Goal: Complete Application Form: Complete application form

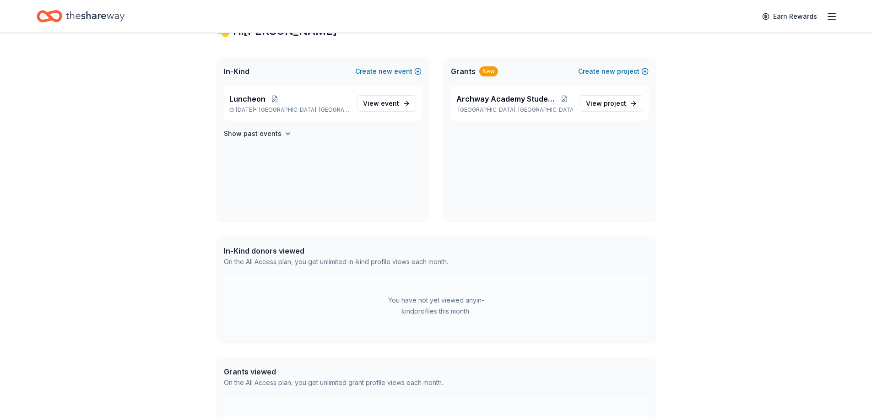
scroll to position [183, 0]
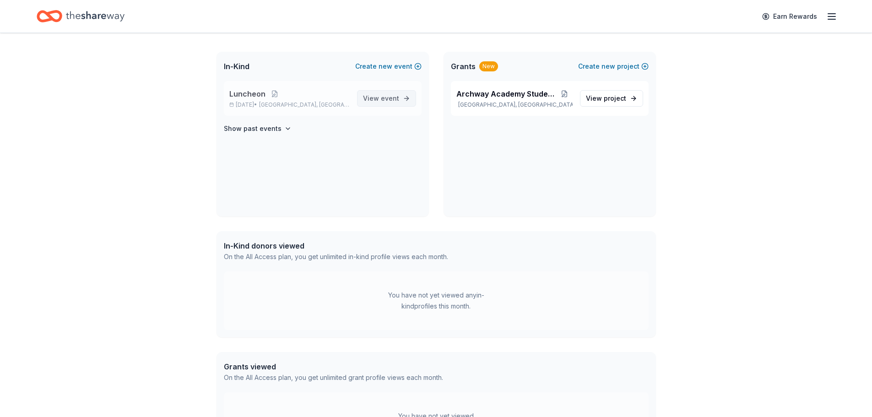
click at [382, 102] on span "View event" at bounding box center [381, 98] width 36 height 11
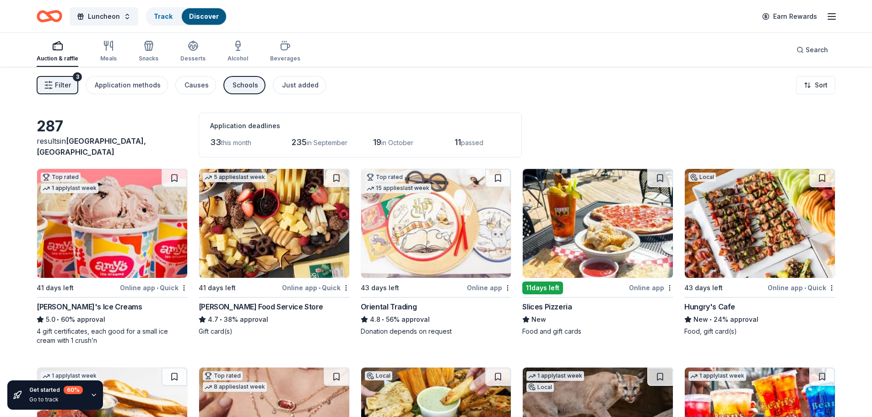
click at [141, 263] on img at bounding box center [112, 223] width 150 height 109
click at [285, 249] on img at bounding box center [274, 223] width 150 height 109
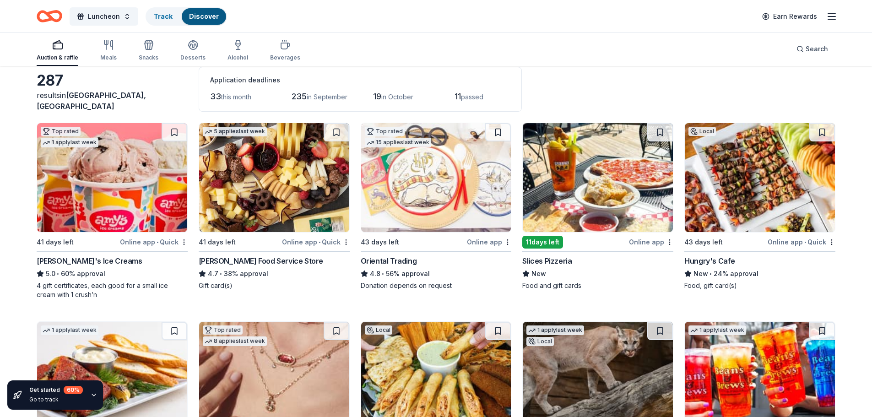
click at [443, 200] on img at bounding box center [436, 177] width 150 height 109
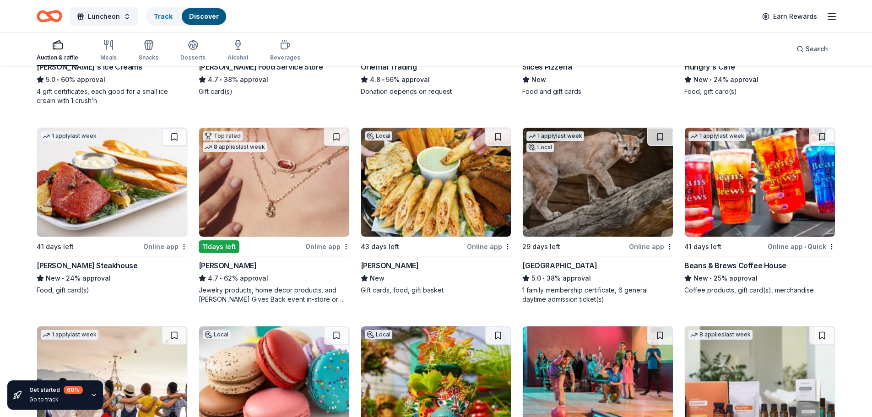
scroll to position [275, 0]
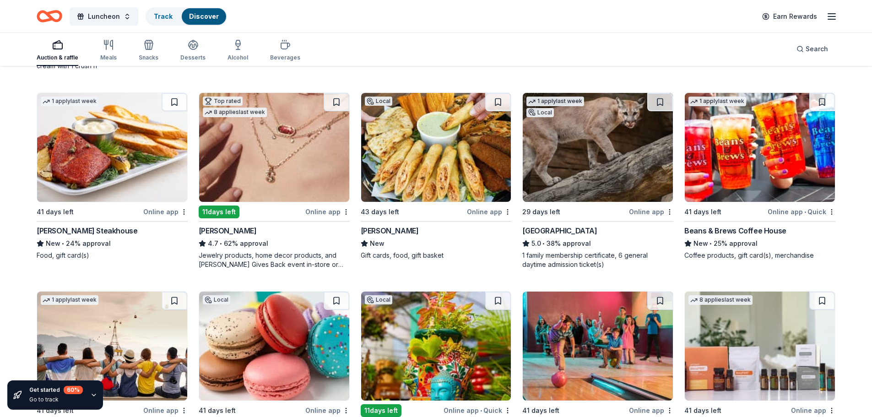
click at [436, 181] on img at bounding box center [436, 147] width 150 height 109
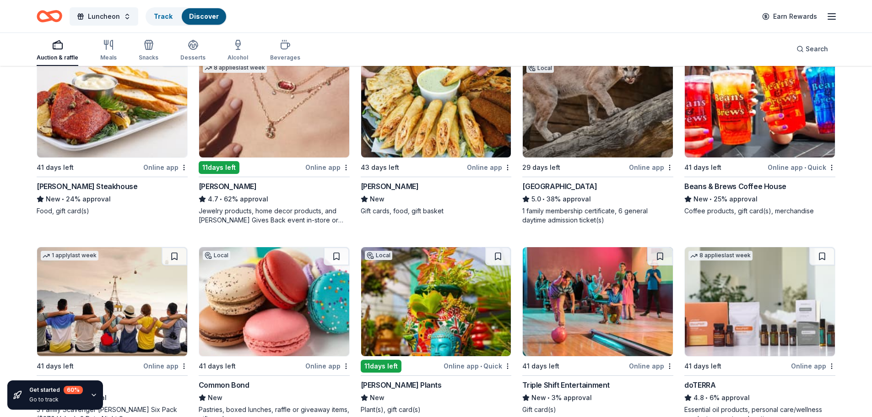
scroll to position [458, 0]
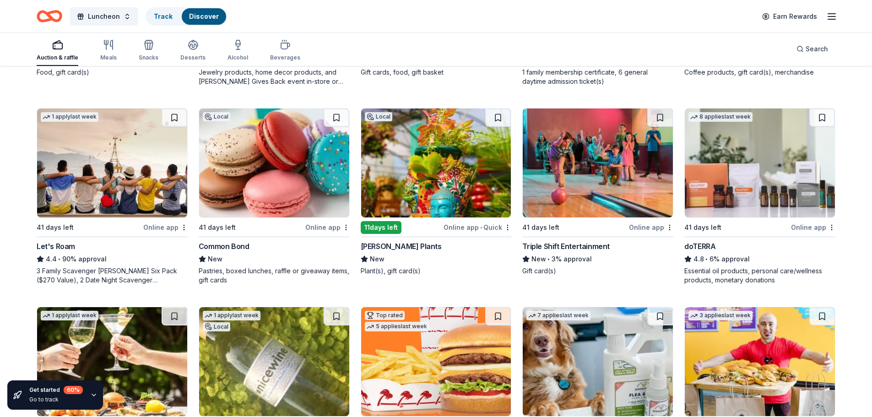
click at [294, 190] on img at bounding box center [274, 162] width 150 height 109
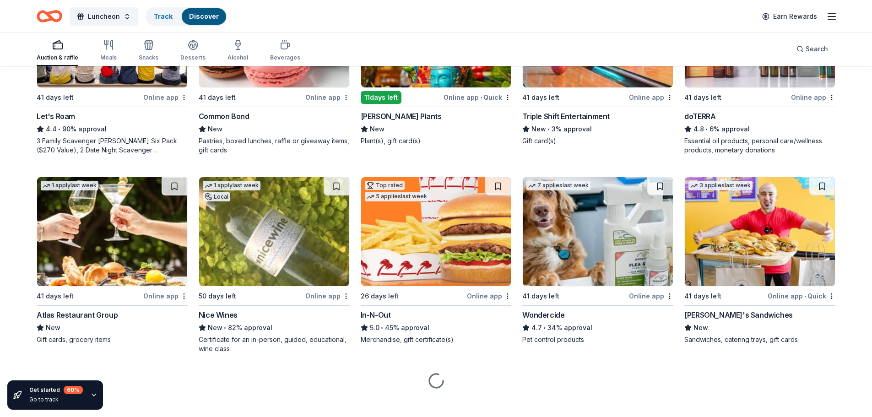
scroll to position [597, 0]
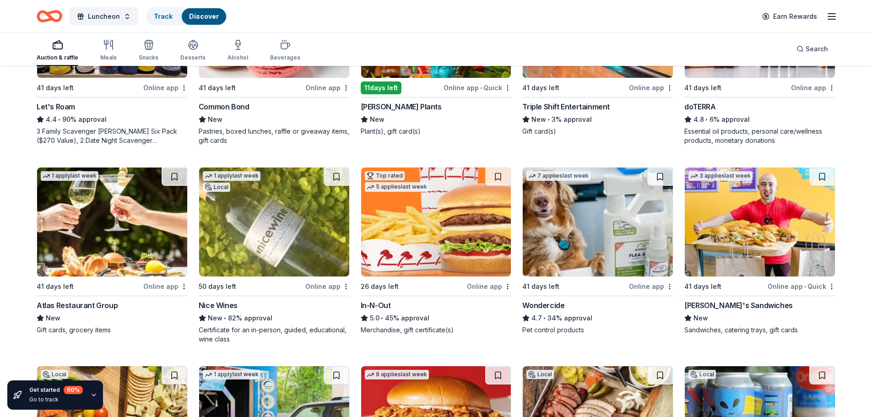
click at [126, 248] on img at bounding box center [112, 222] width 150 height 109
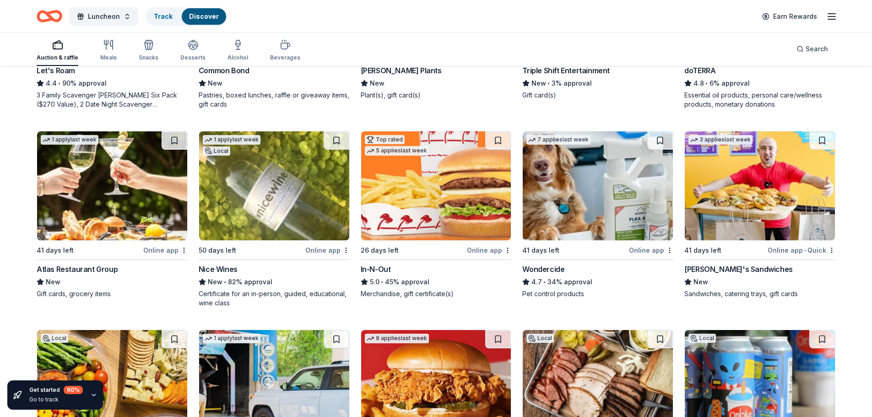
scroll to position [643, 0]
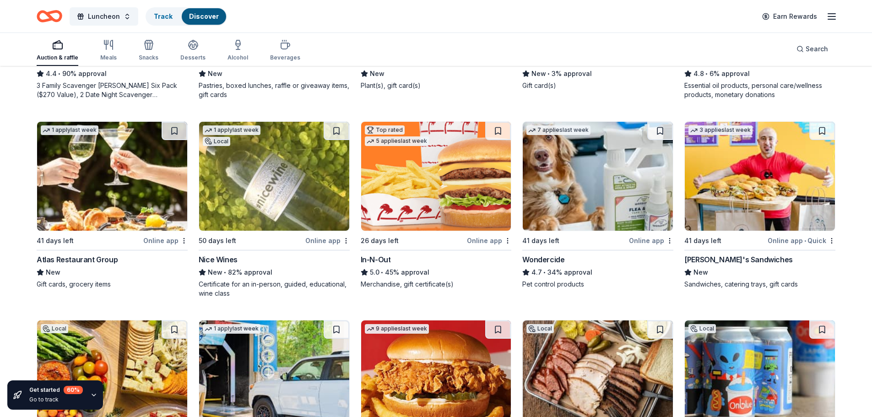
click at [268, 213] on img at bounding box center [274, 176] width 150 height 109
click at [423, 162] on img at bounding box center [436, 176] width 150 height 109
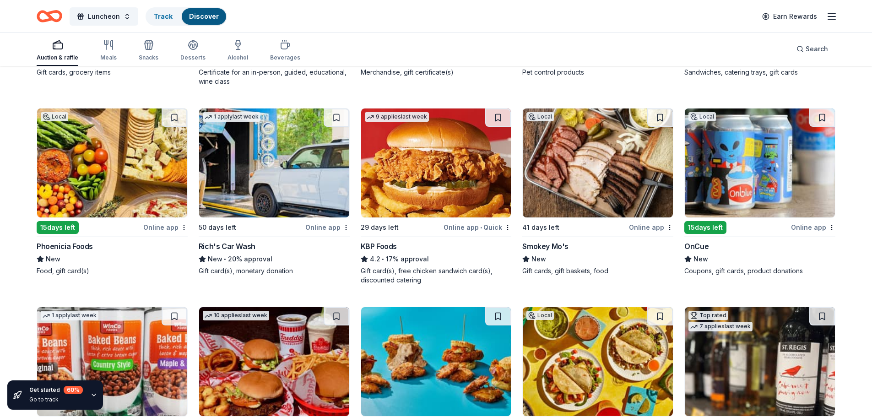
scroll to position [872, 0]
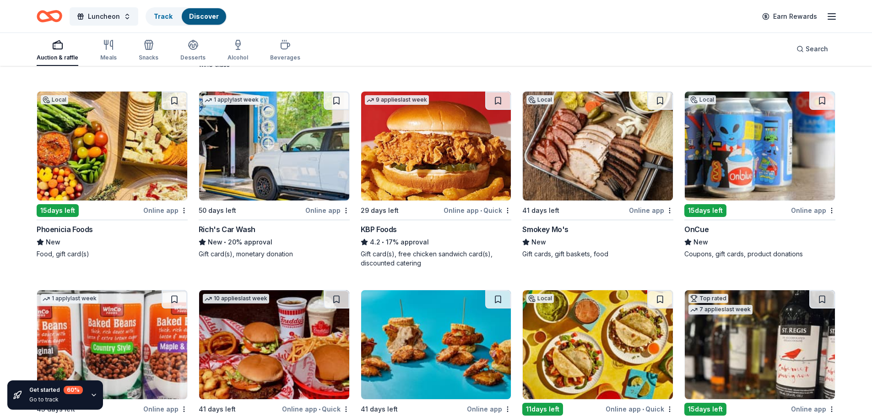
click at [108, 176] on img at bounding box center [112, 146] width 150 height 109
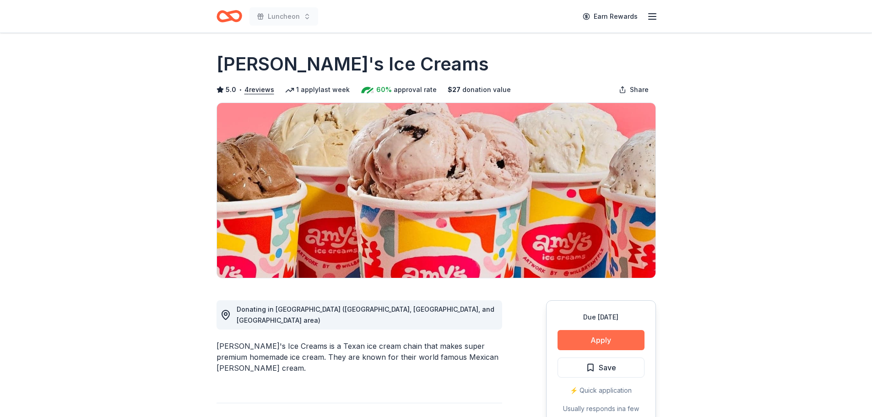
click at [618, 340] on button "Apply" at bounding box center [600, 340] width 87 height 20
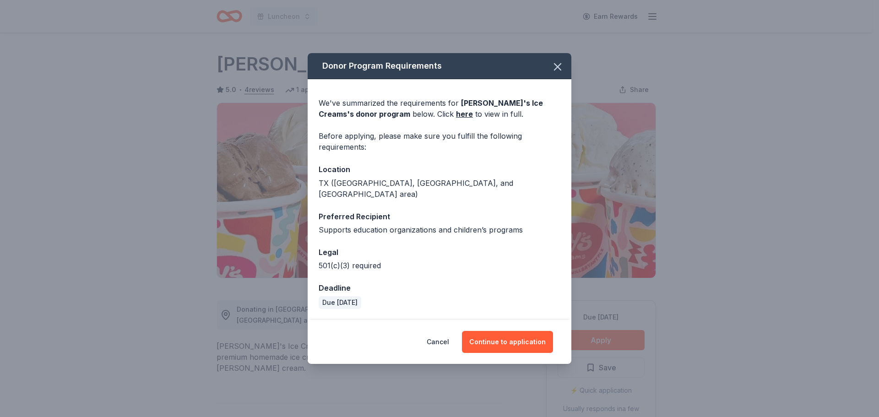
drag, startPoint x: 498, startPoint y: 336, endPoint x: 449, endPoint y: 280, distance: 74.0
click at [497, 336] on button "Continue to application" at bounding box center [507, 342] width 91 height 22
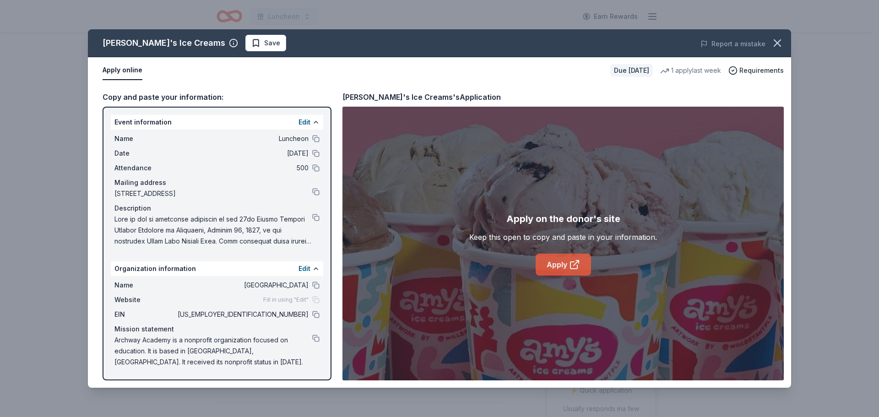
click at [559, 265] on link "Apply" at bounding box center [562, 265] width 55 height 22
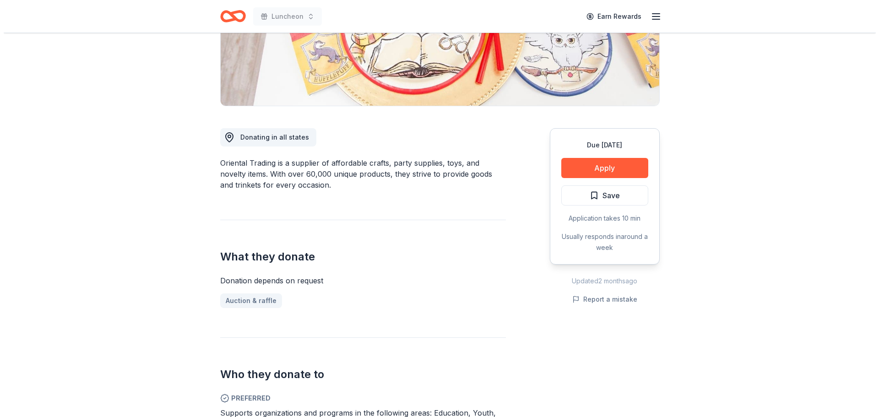
scroll to position [183, 0]
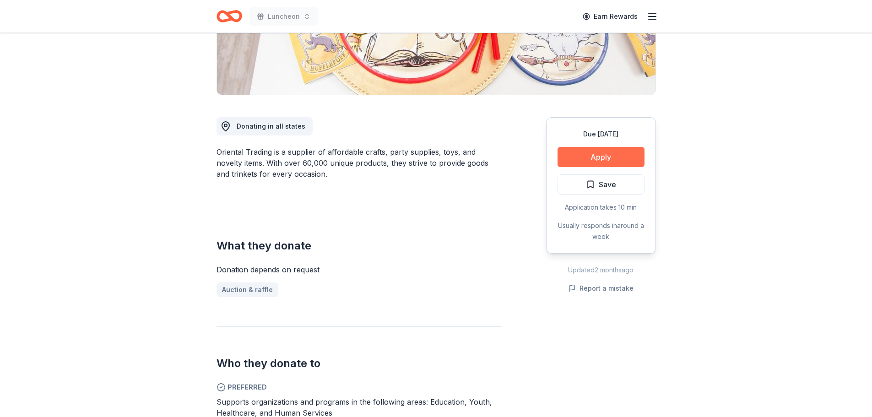
click at [597, 163] on button "Apply" at bounding box center [600, 157] width 87 height 20
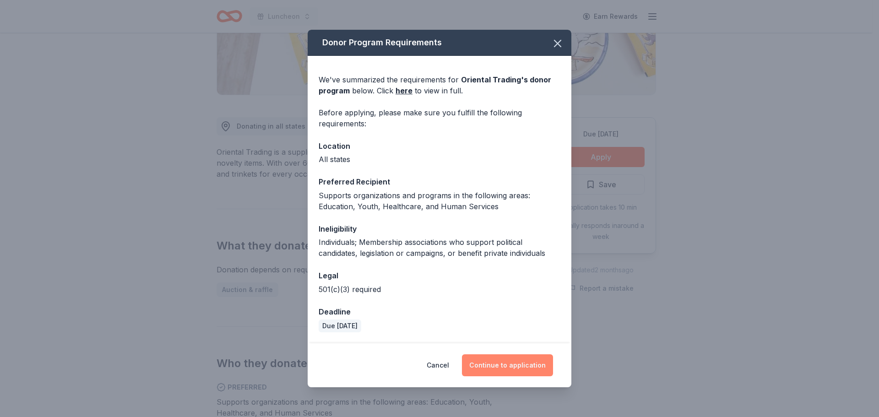
click at [488, 356] on button "Continue to application" at bounding box center [507, 365] width 91 height 22
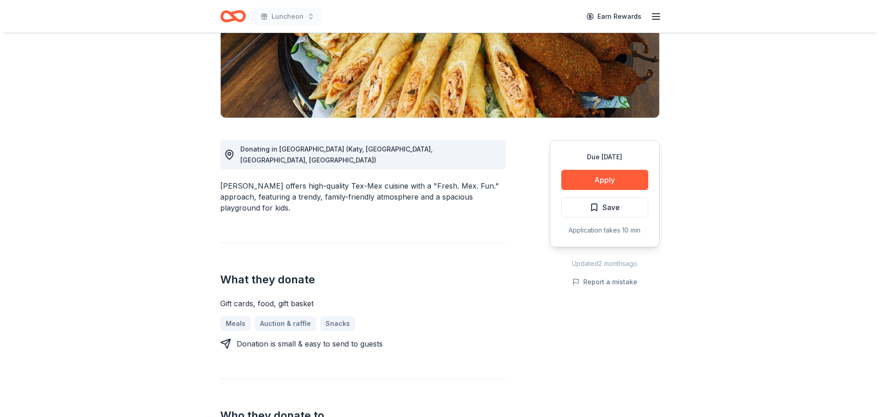
scroll to position [183, 0]
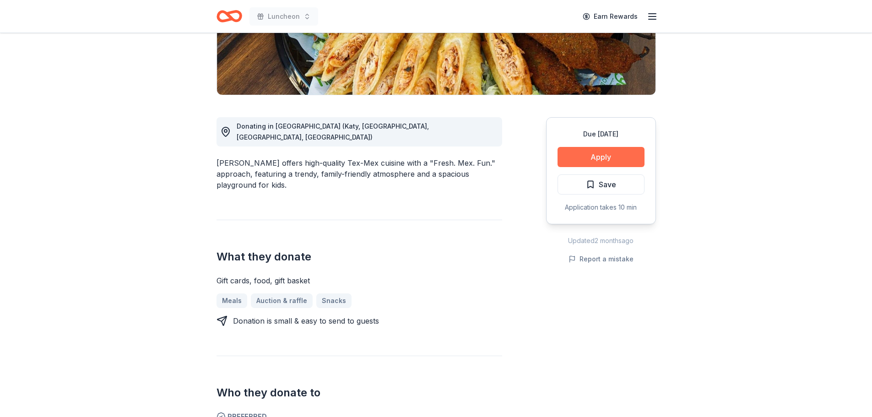
click at [580, 154] on button "Apply" at bounding box center [600, 157] width 87 height 20
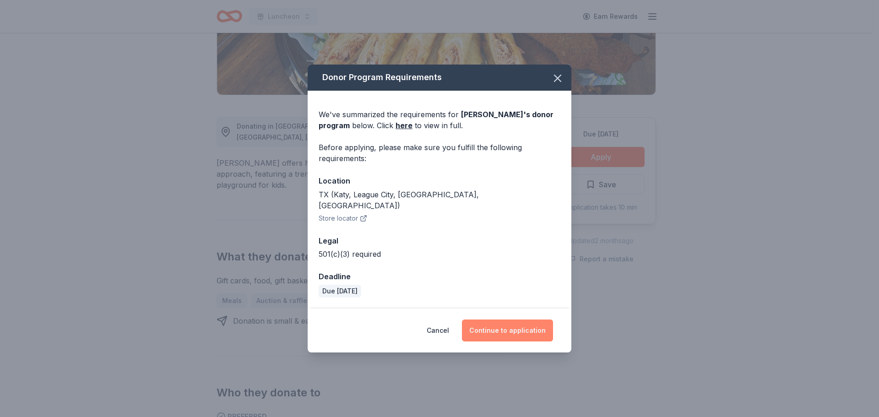
click at [497, 319] on button "Continue to application" at bounding box center [507, 330] width 91 height 22
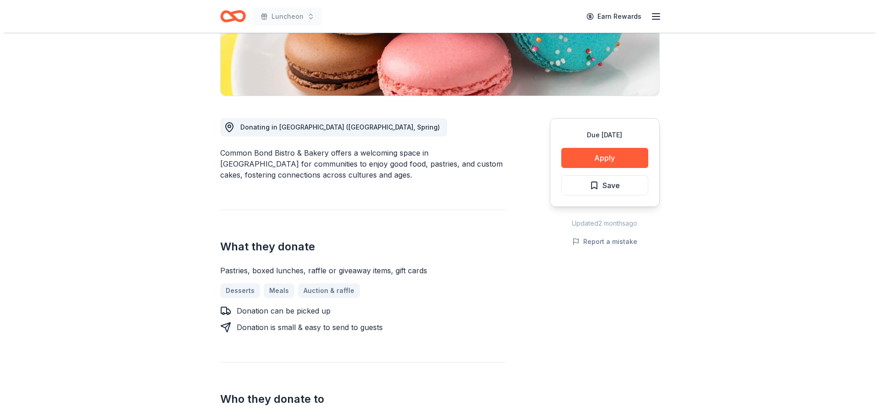
scroll to position [183, 0]
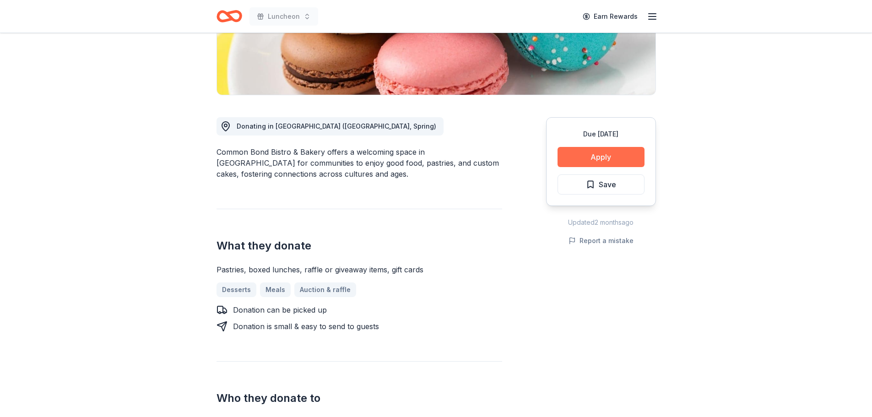
click at [580, 153] on button "Apply" at bounding box center [600, 157] width 87 height 20
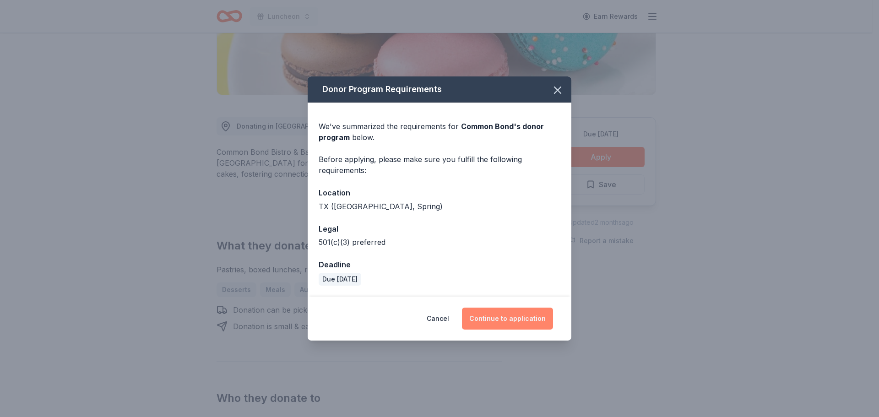
click at [534, 313] on button "Continue to application" at bounding box center [507, 319] width 91 height 22
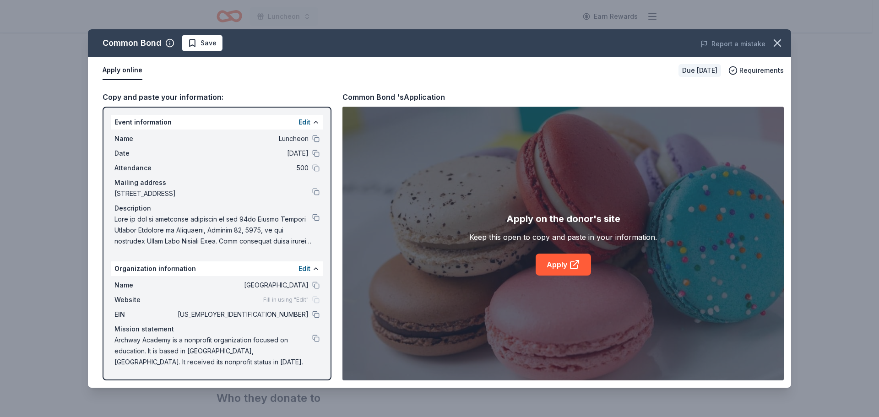
click at [122, 69] on button "Apply online" at bounding box center [123, 70] width 40 height 19
click at [561, 265] on link "Apply" at bounding box center [562, 265] width 55 height 22
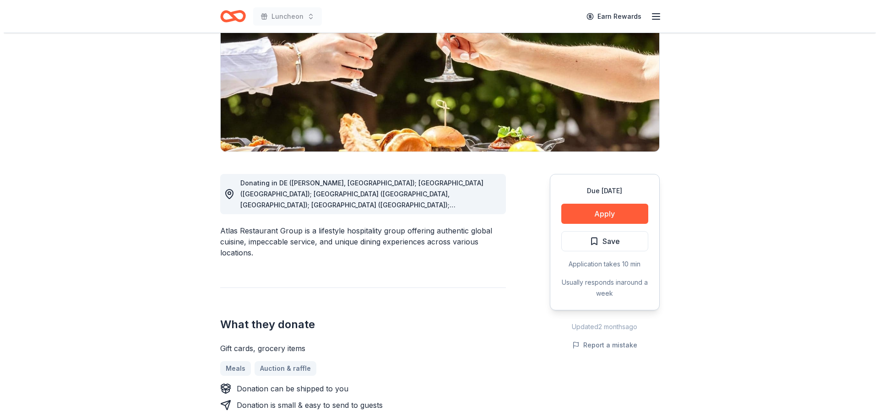
scroll to position [137, 0]
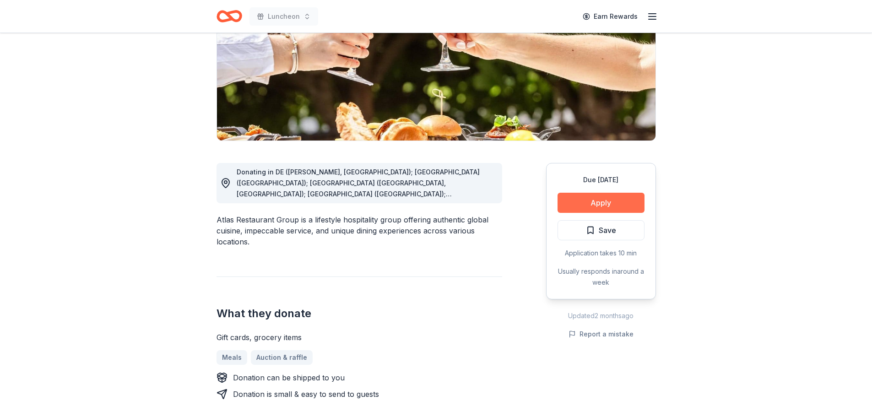
click at [621, 203] on button "Apply" at bounding box center [600, 203] width 87 height 20
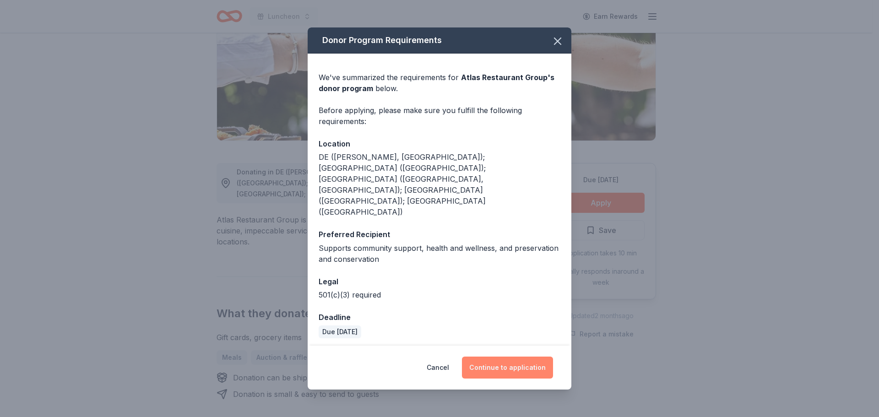
click at [494, 357] on button "Continue to application" at bounding box center [507, 368] width 91 height 22
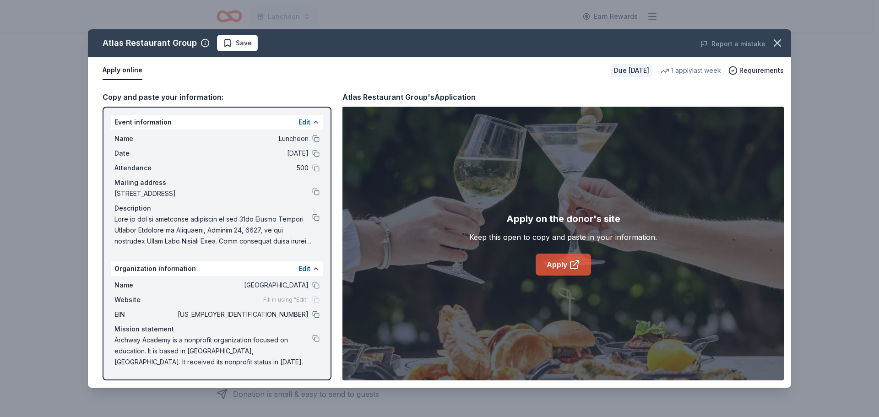
click at [554, 264] on link "Apply" at bounding box center [562, 265] width 55 height 22
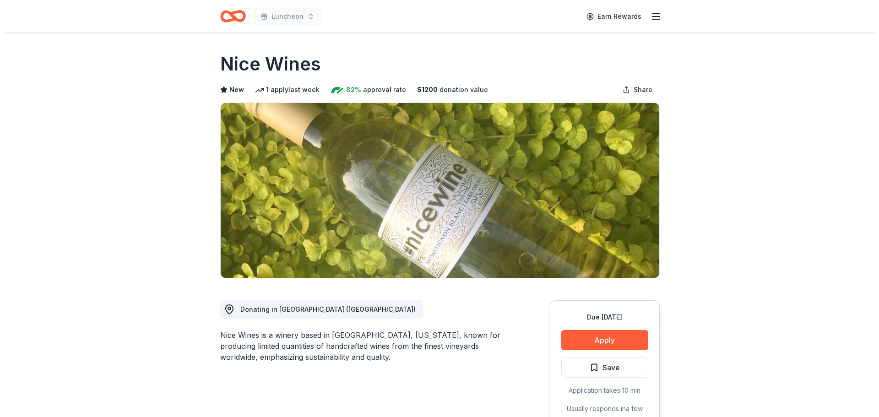
scroll to position [183, 0]
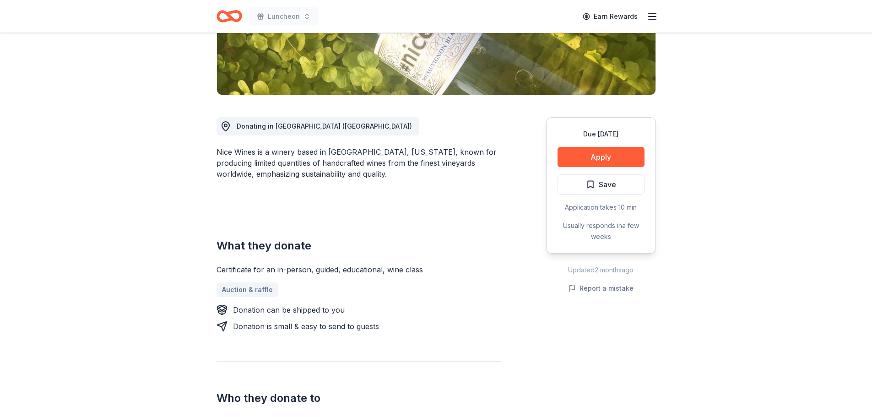
click at [601, 161] on button "Apply" at bounding box center [600, 157] width 87 height 20
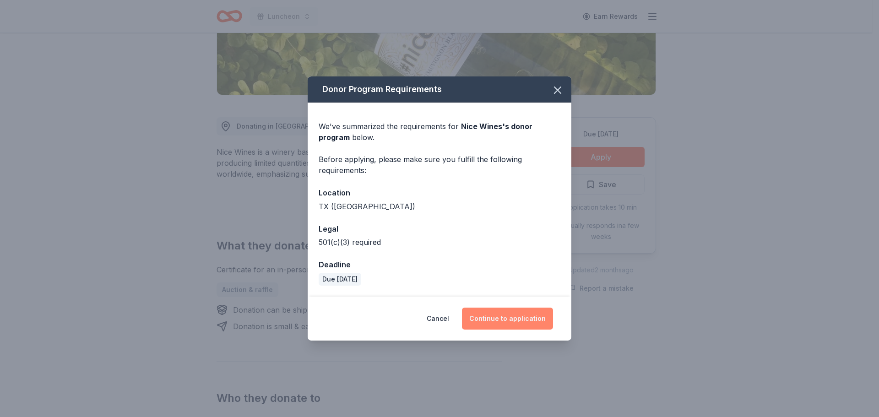
click at [536, 320] on button "Continue to application" at bounding box center [507, 319] width 91 height 22
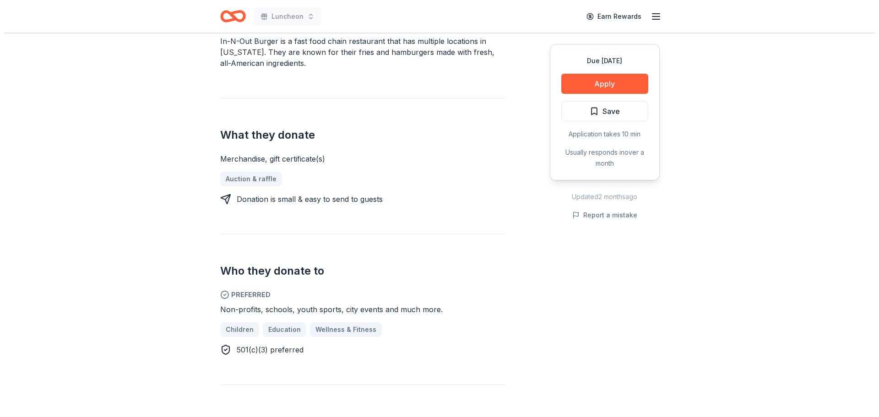
scroll to position [137, 0]
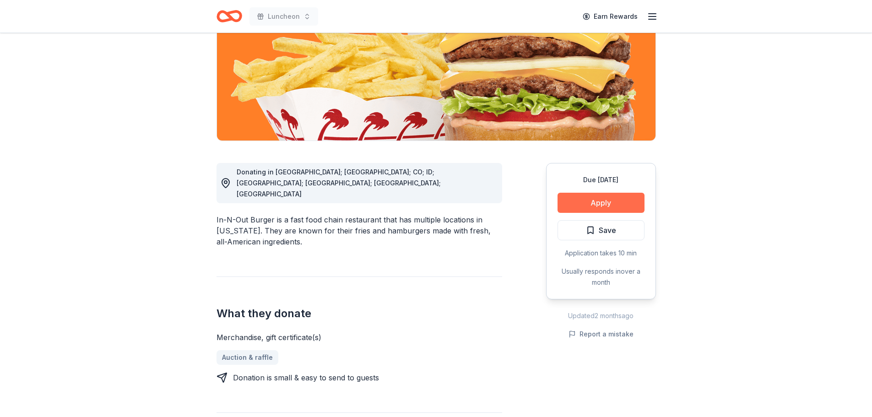
click at [610, 204] on button "Apply" at bounding box center [600, 203] width 87 height 20
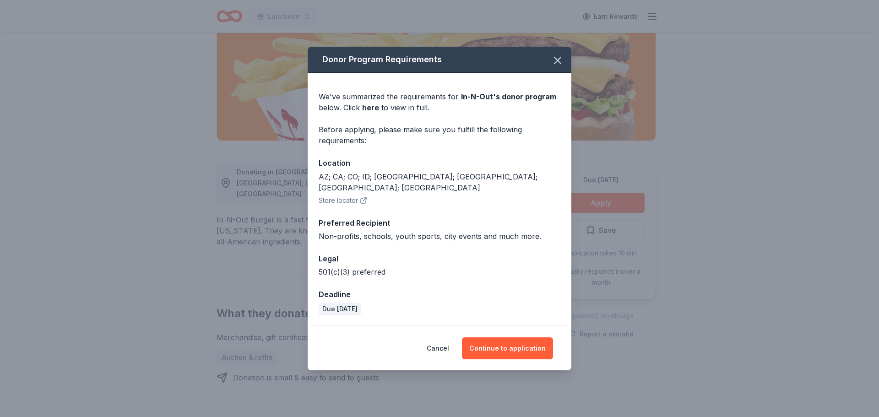
drag, startPoint x: 514, startPoint y: 346, endPoint x: 454, endPoint y: 222, distance: 136.7
click at [514, 345] on button "Continue to application" at bounding box center [507, 348] width 91 height 22
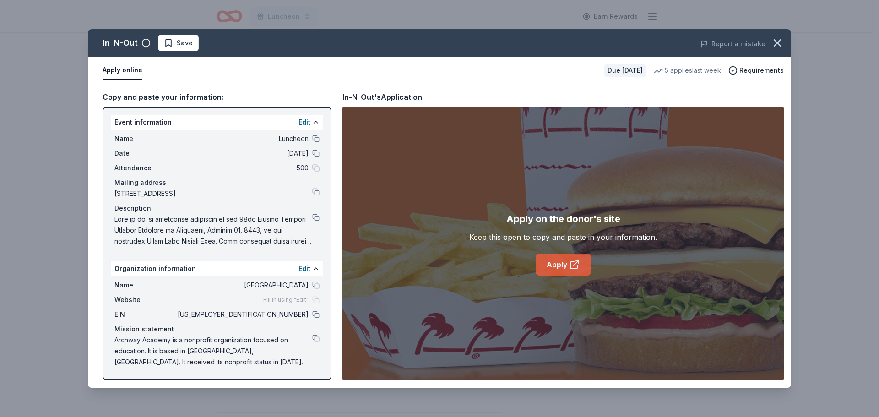
click at [564, 267] on link "Apply" at bounding box center [562, 265] width 55 height 22
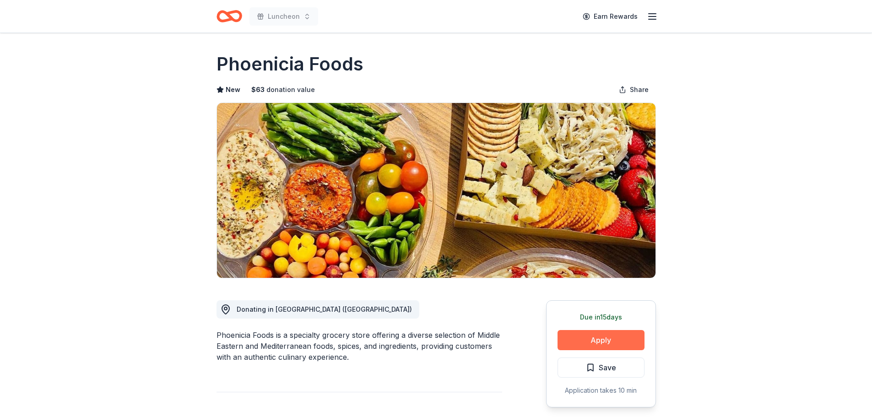
click at [622, 338] on button "Apply" at bounding box center [600, 340] width 87 height 20
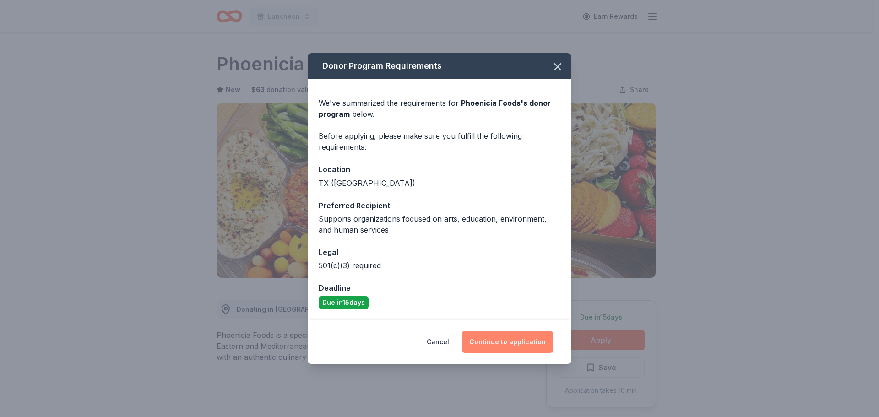
click at [516, 337] on button "Continue to application" at bounding box center [507, 342] width 91 height 22
